Goal: Transaction & Acquisition: Book appointment/travel/reservation

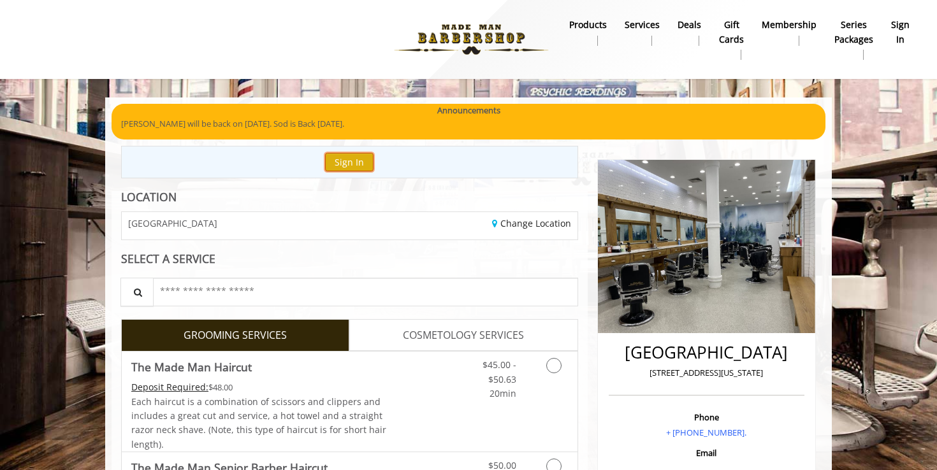
click at [356, 161] on button "Sign In" at bounding box center [349, 162] width 48 height 18
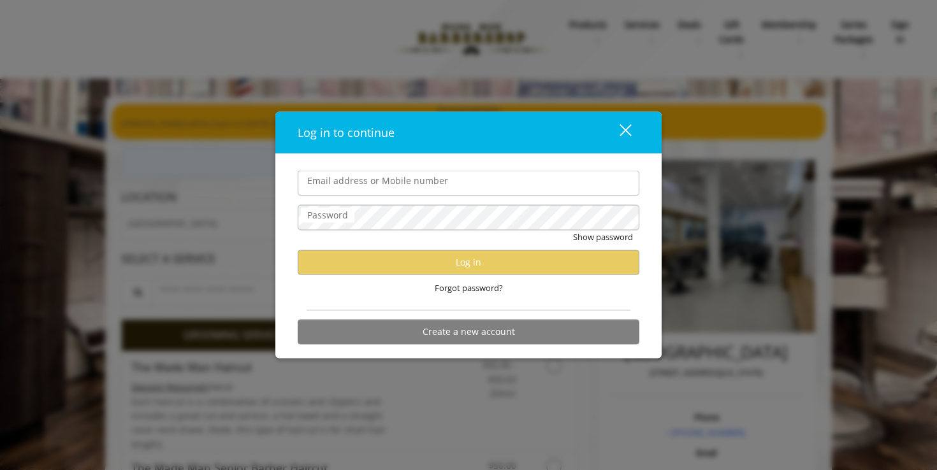
type input "**********"
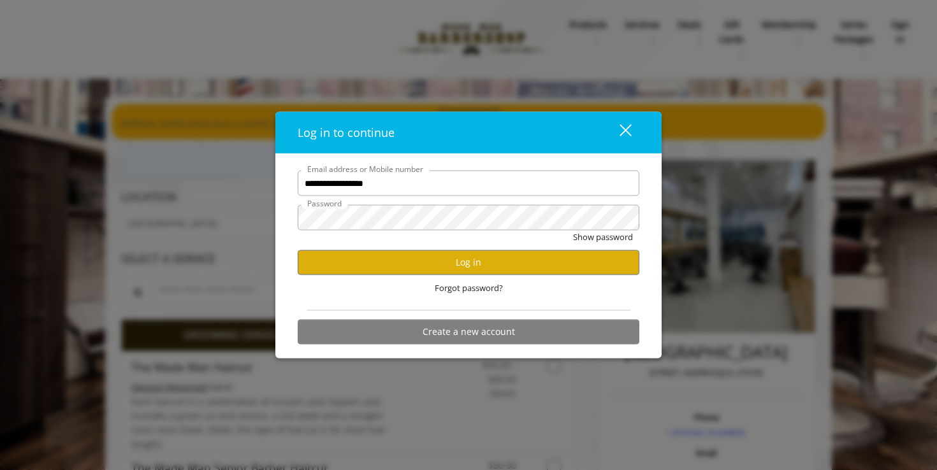
click at [397, 196] on form "**********" at bounding box center [469, 261] width 342 height 180
click at [404, 255] on button "Log in" at bounding box center [469, 262] width 342 height 25
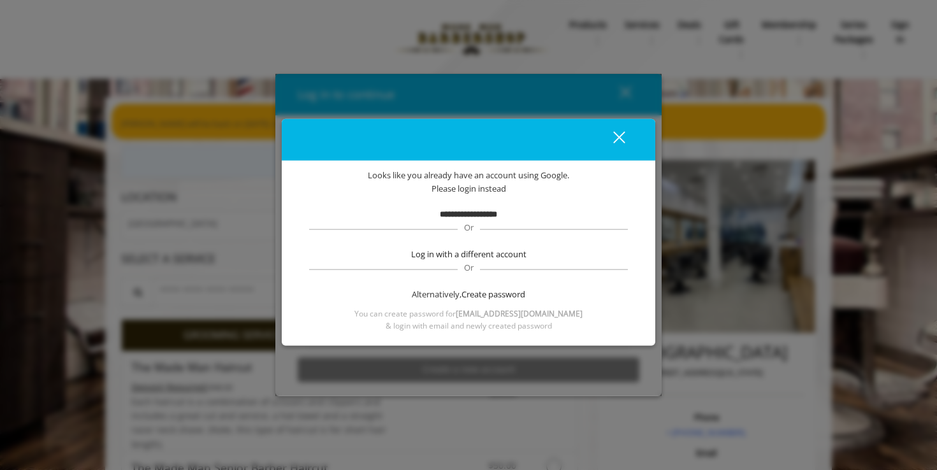
click at [619, 134] on div "close" at bounding box center [610, 139] width 25 height 19
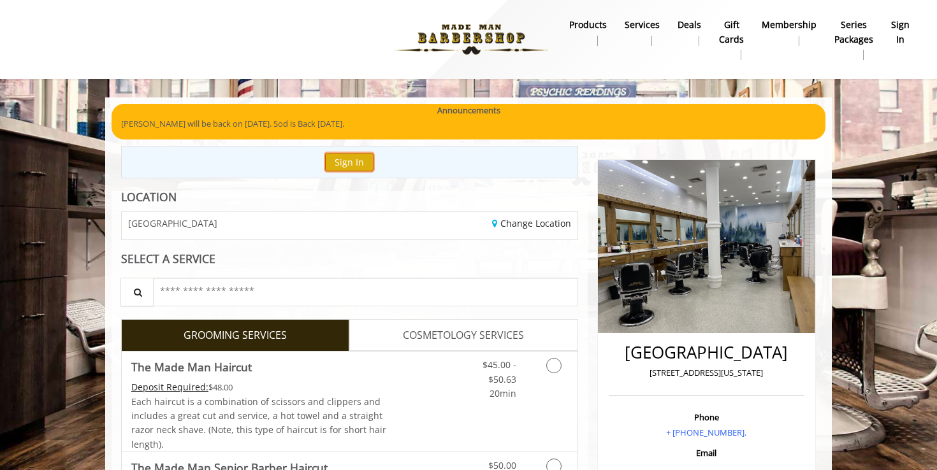
click at [350, 160] on button "Sign In" at bounding box center [349, 162] width 48 height 18
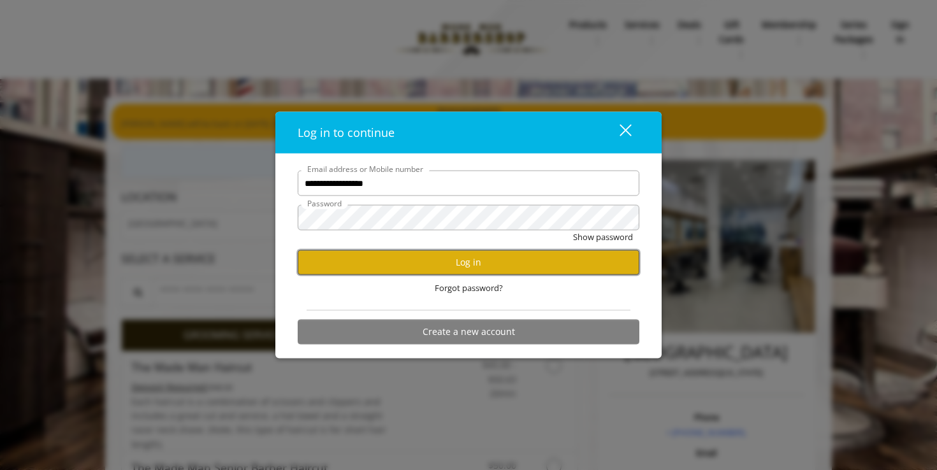
click at [520, 271] on button "Log in" at bounding box center [469, 262] width 342 height 25
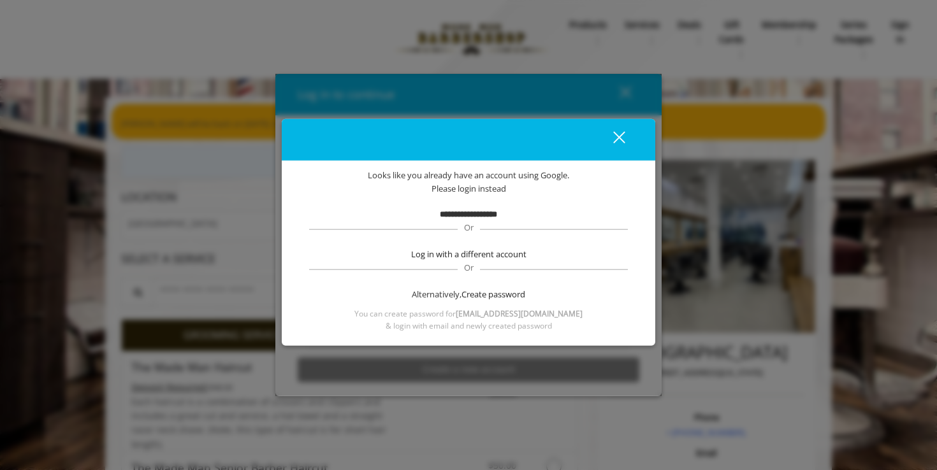
click at [472, 211] on b "**********" at bounding box center [468, 214] width 57 height 8
click at [616, 141] on div "close" at bounding box center [610, 139] width 25 height 19
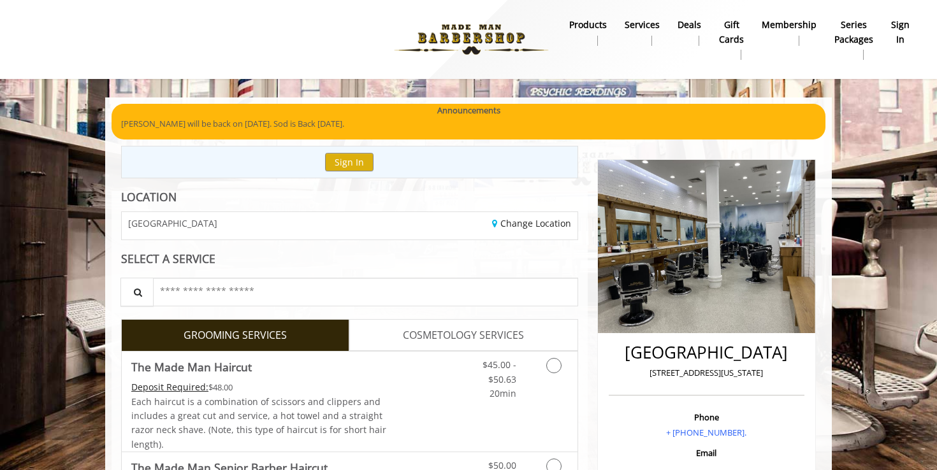
click at [908, 34] on b "sign in" at bounding box center [900, 32] width 18 height 29
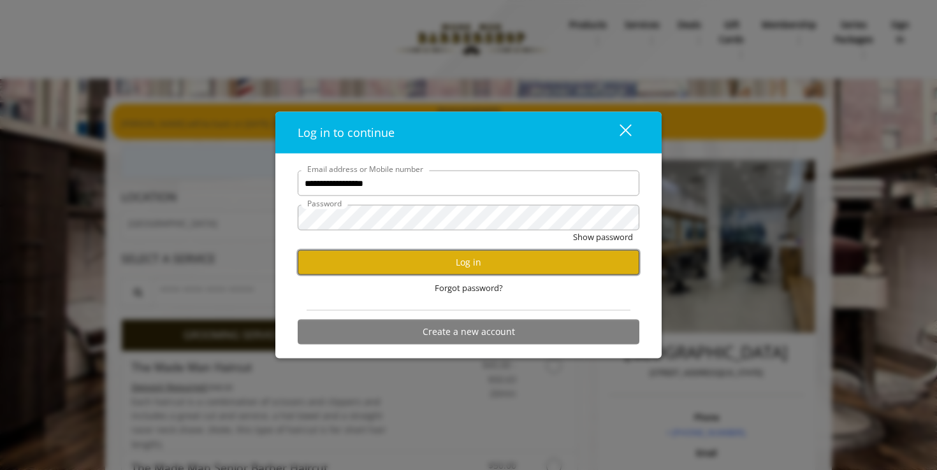
click at [528, 254] on button "Log in" at bounding box center [469, 262] width 342 height 25
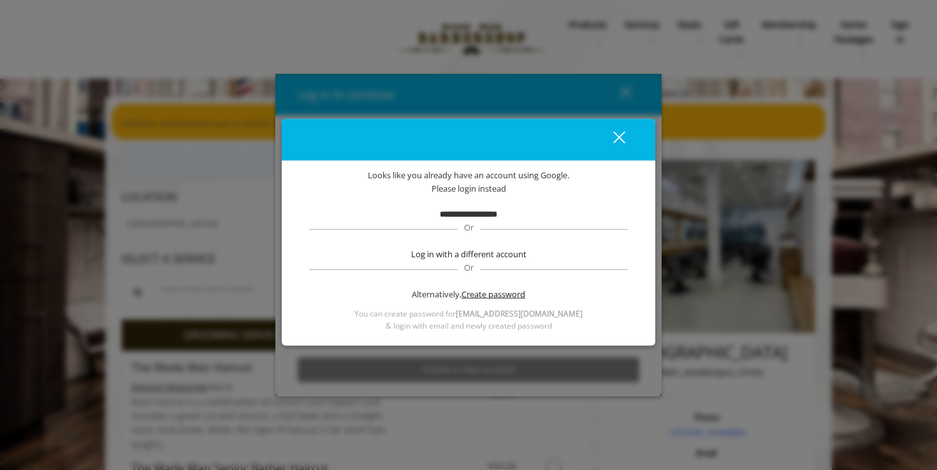
click at [499, 294] on span "Create password" at bounding box center [493, 294] width 64 height 13
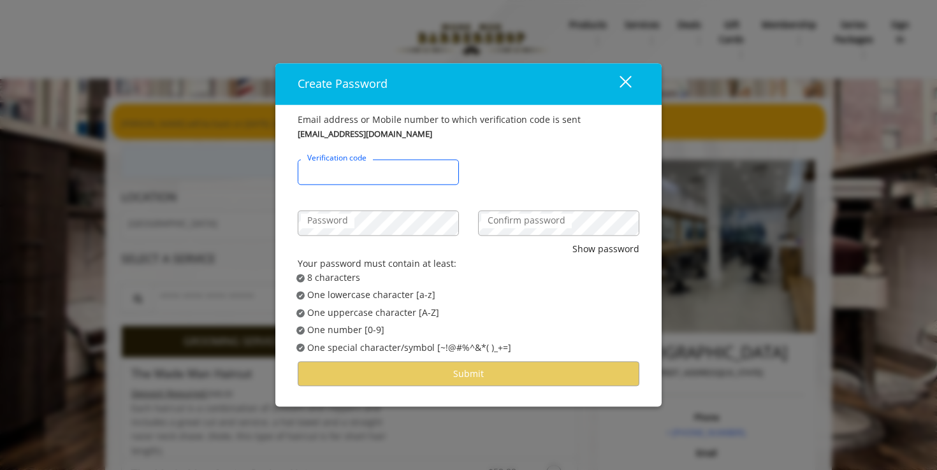
click at [403, 178] on input "Verification code" at bounding box center [378, 172] width 161 height 25
type input "******"
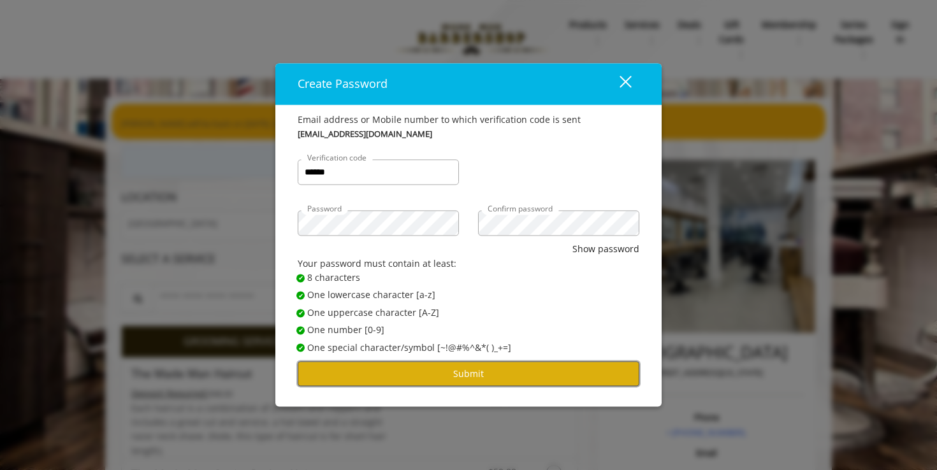
click at [511, 378] on button "Submit" at bounding box center [469, 373] width 342 height 25
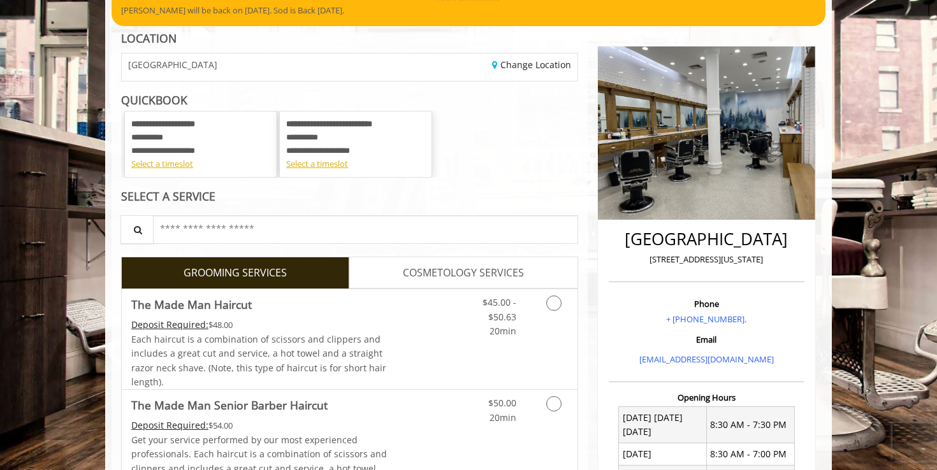
scroll to position [152, 0]
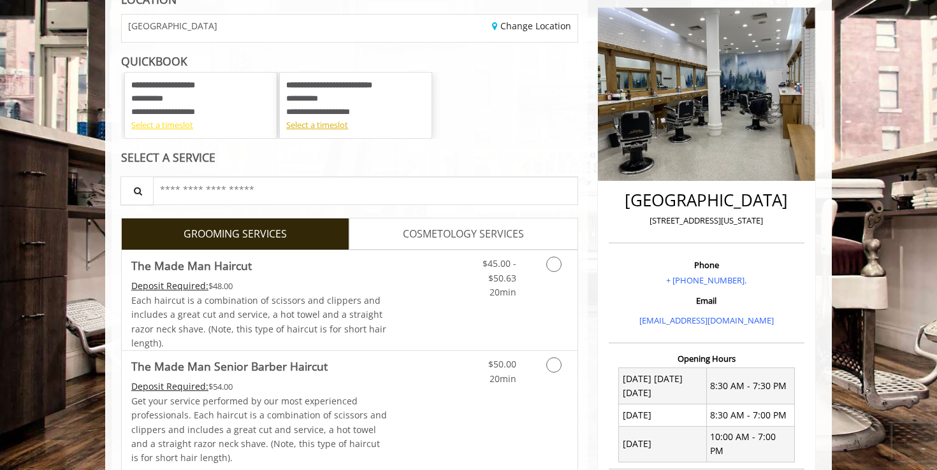
click at [178, 128] on div "Select a timeslot" at bounding box center [200, 125] width 139 height 13
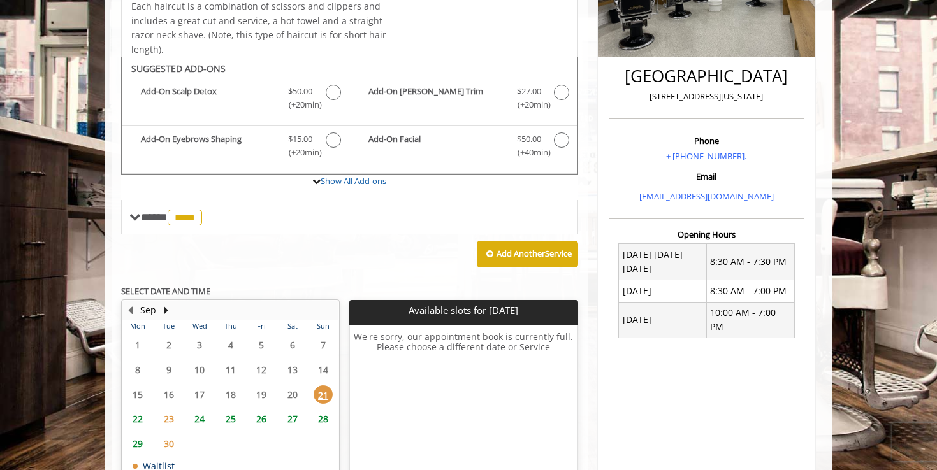
scroll to position [334, 0]
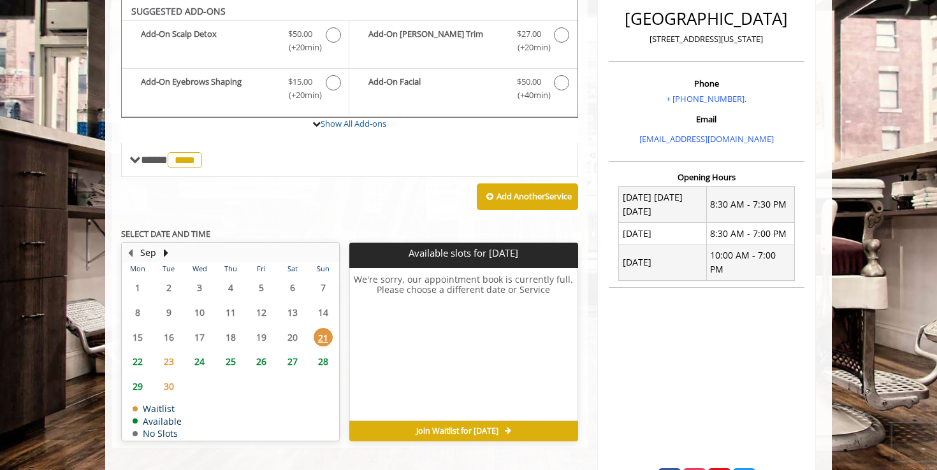
click at [197, 366] on span "24" at bounding box center [199, 361] width 19 height 18
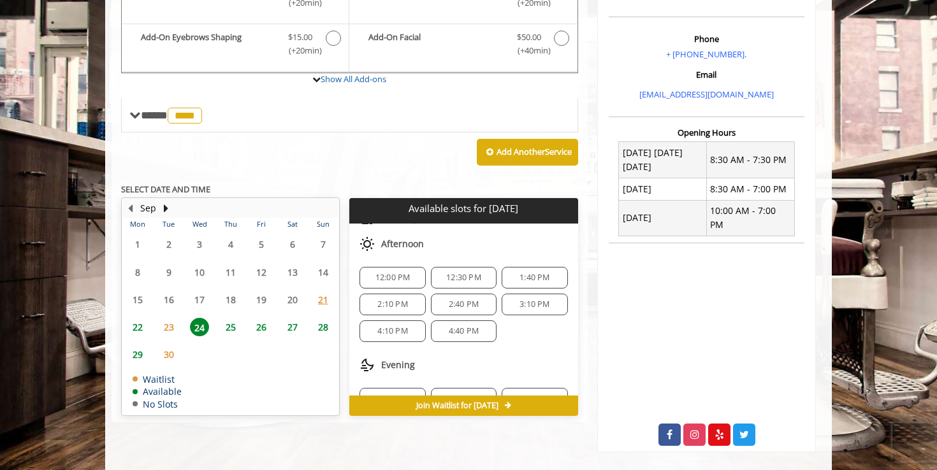
scroll to position [87, 0]
click at [473, 329] on span "4:40 PM" at bounding box center [464, 331] width 30 height 10
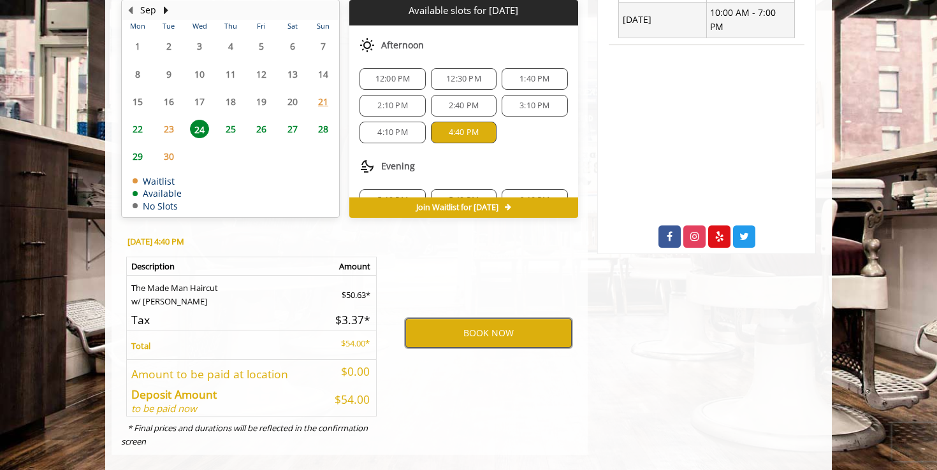
scroll to position [569, 0]
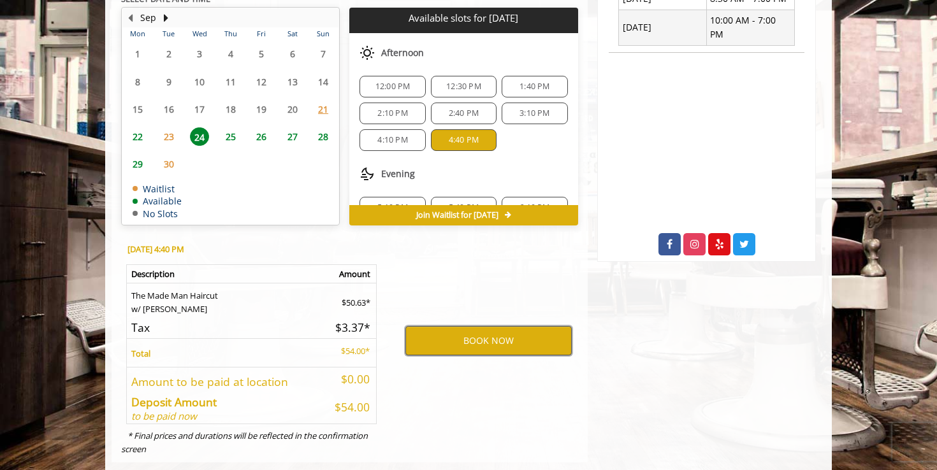
click at [530, 344] on button "BOOK NOW" at bounding box center [488, 340] width 166 height 29
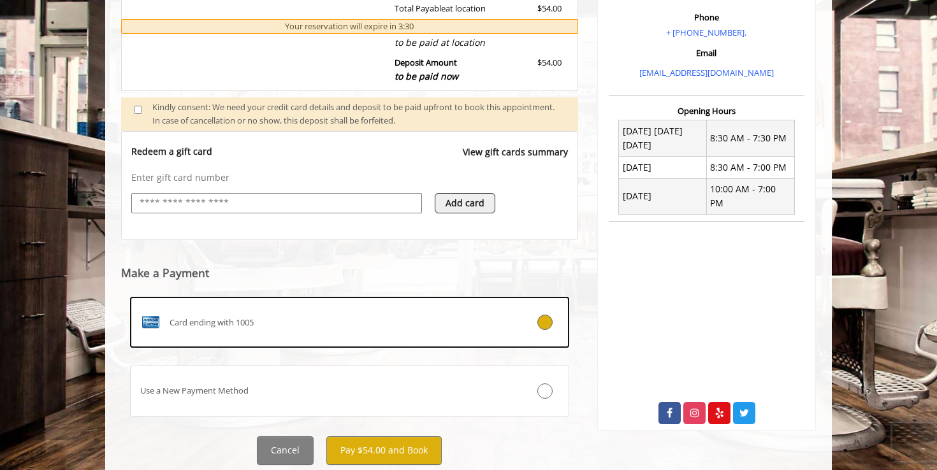
scroll to position [440, 0]
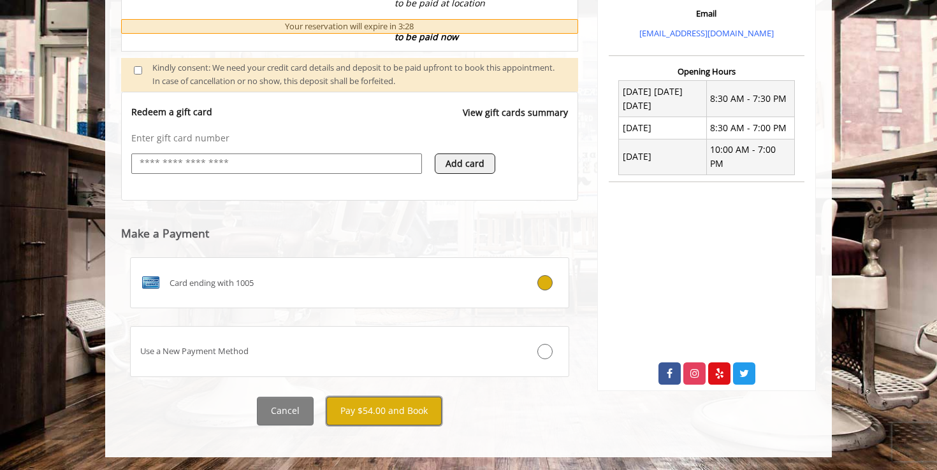
click at [382, 404] on button "Pay $54.00 and Book" at bounding box center [383, 411] width 115 height 29
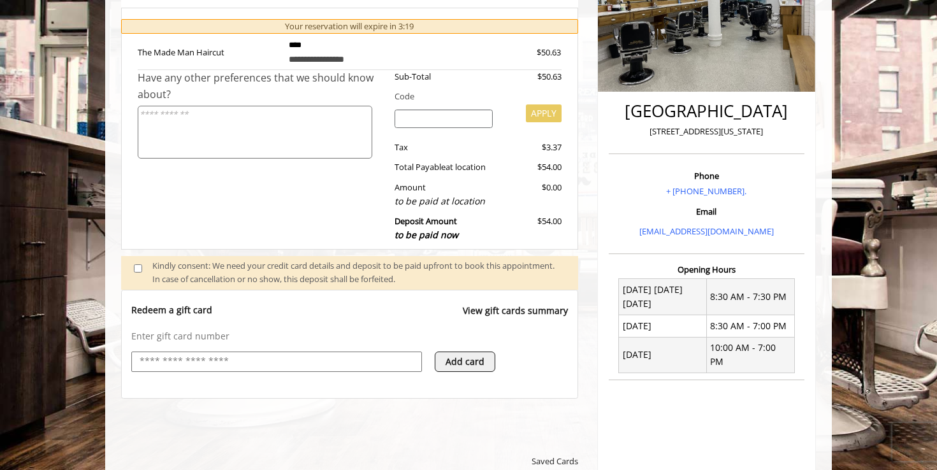
scroll to position [86, 0]
